Goal: Information Seeking & Learning: Learn about a topic

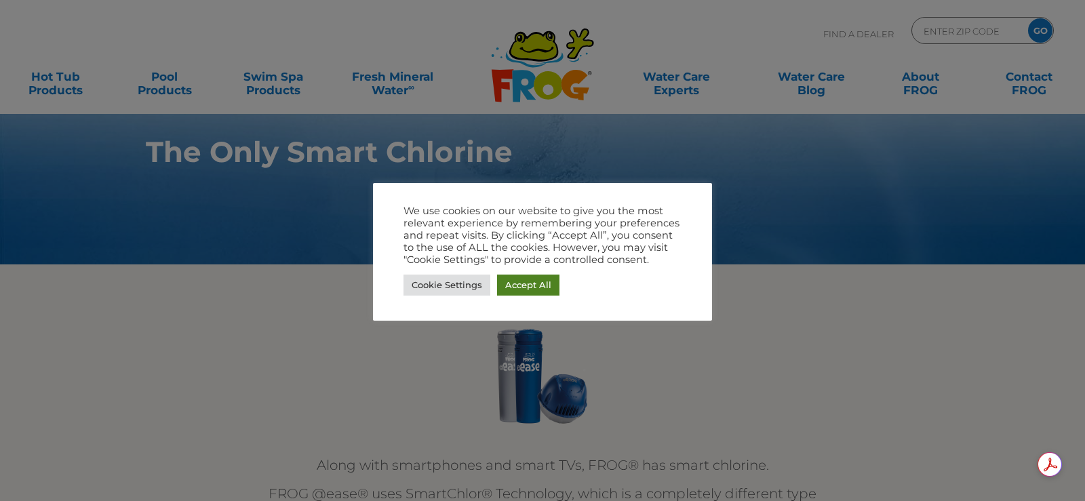
click at [524, 286] on link "Accept All" at bounding box center [528, 285] width 62 height 21
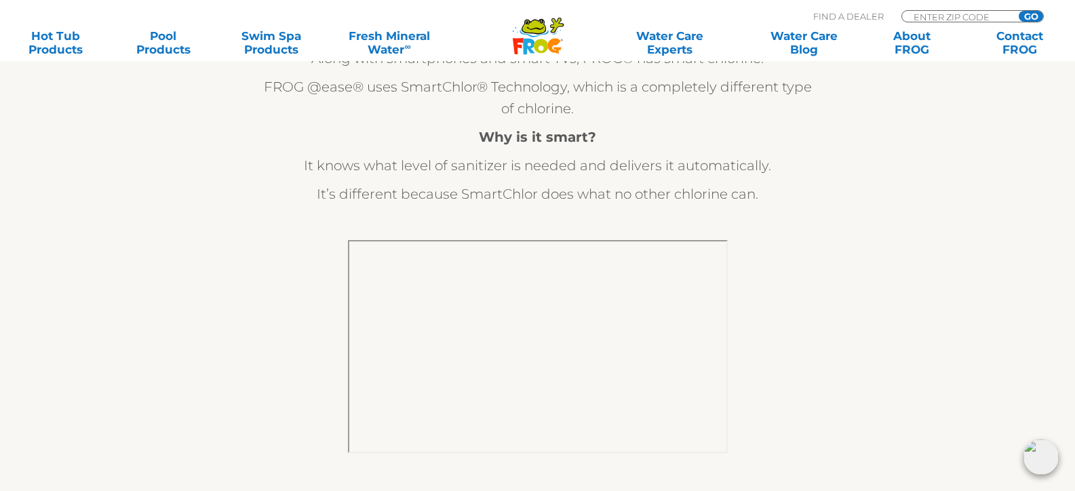
scroll to position [68, 0]
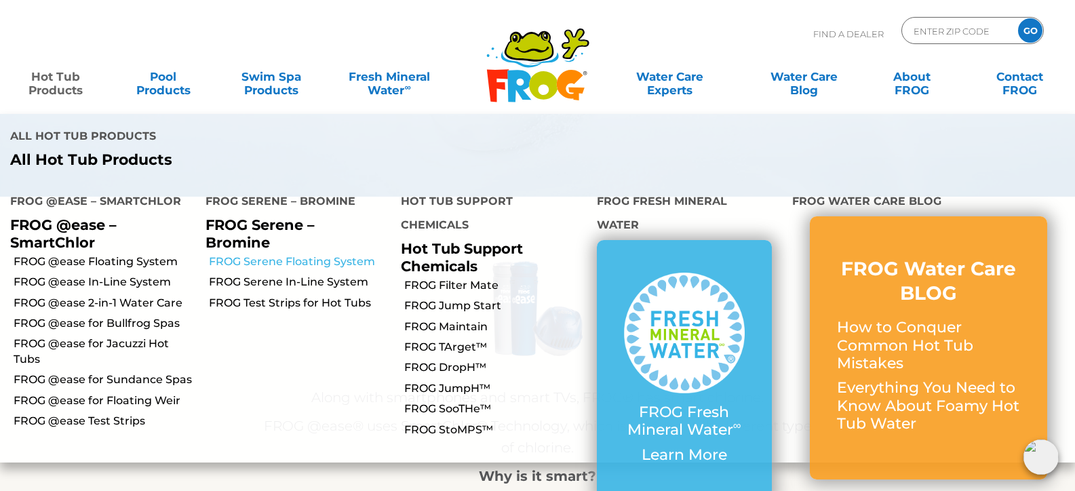
click at [255, 254] on link "FROG Serene Floating System" at bounding box center [300, 261] width 182 height 15
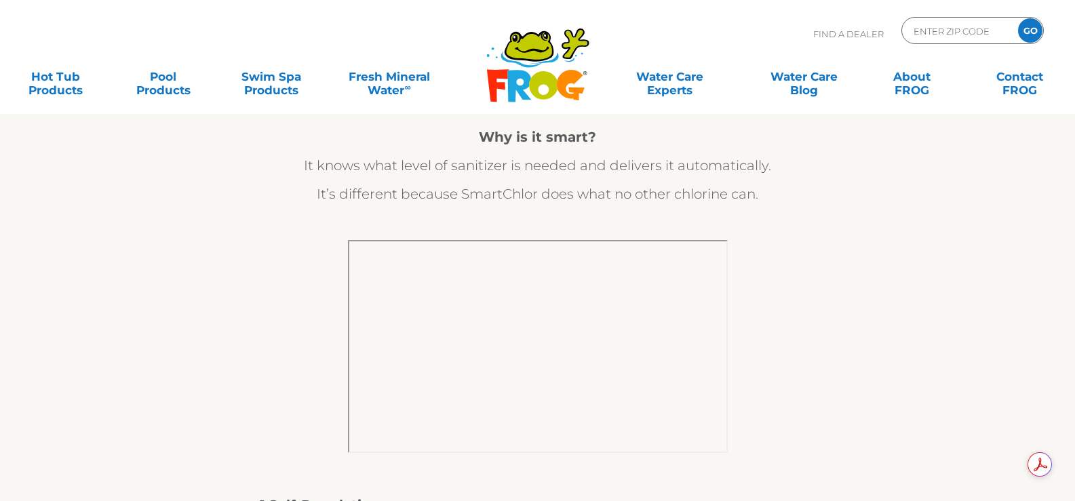
drag, startPoint x: 235, startPoint y: 1, endPoint x: 231, endPoint y: 181, distance: 180.5
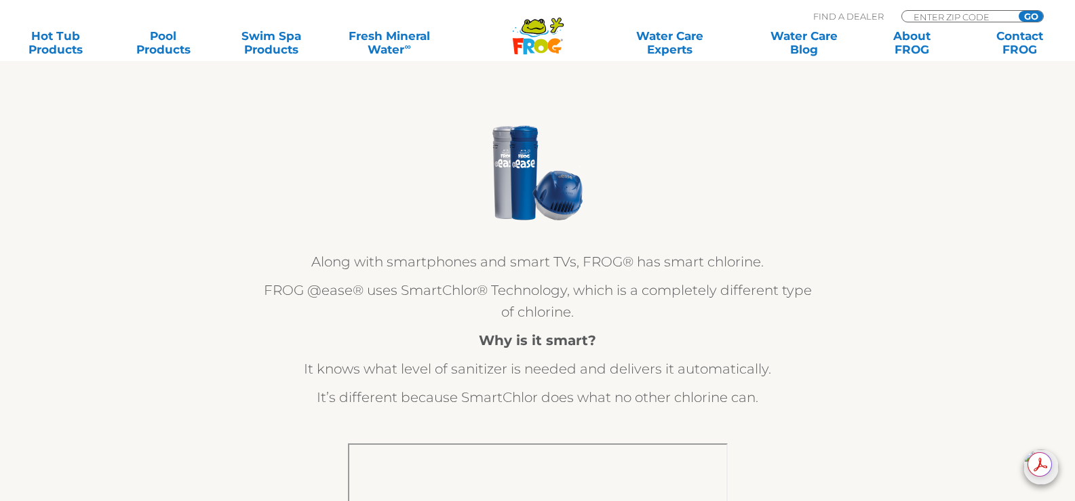
scroll to position [136, 0]
